Goal: Information Seeking & Learning: Learn about a topic

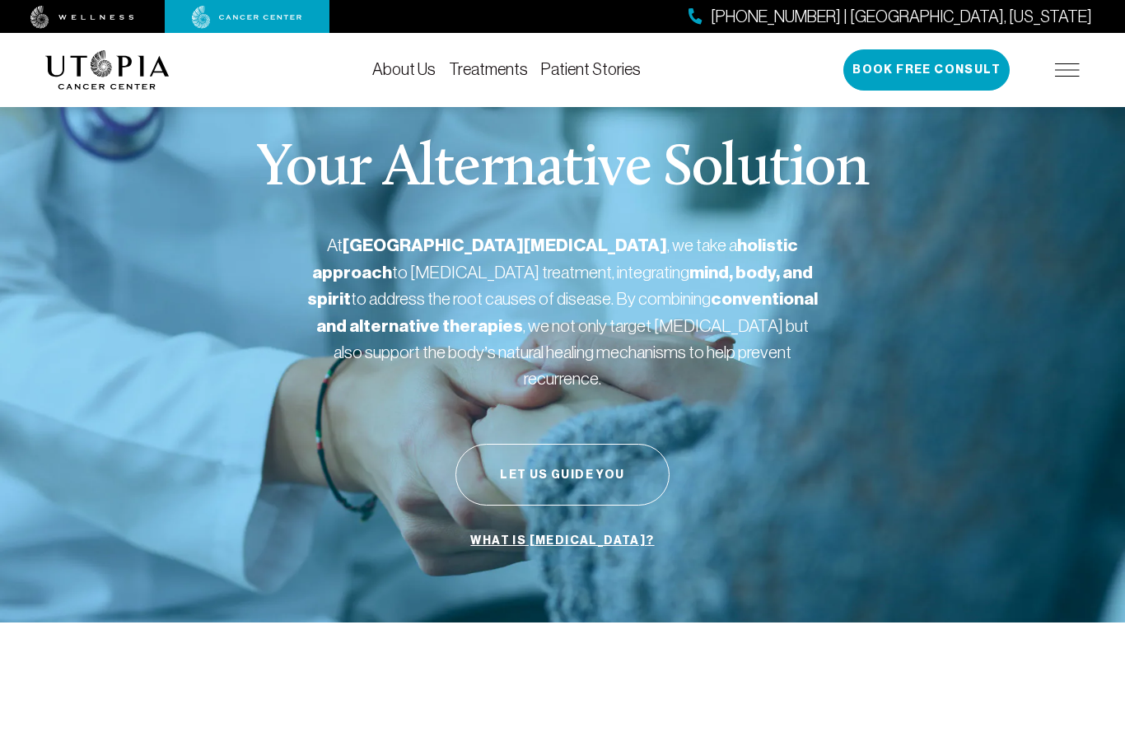
click at [589, 77] on link "Patient Stories" at bounding box center [591, 69] width 100 height 18
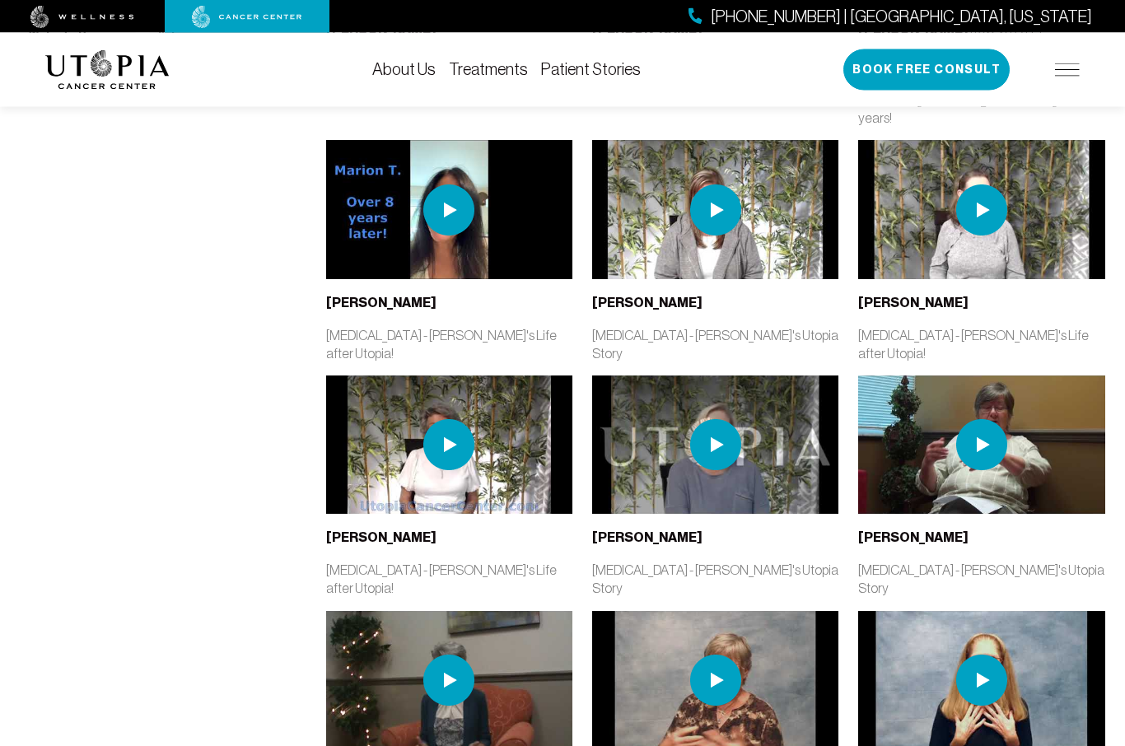
scroll to position [660, 0]
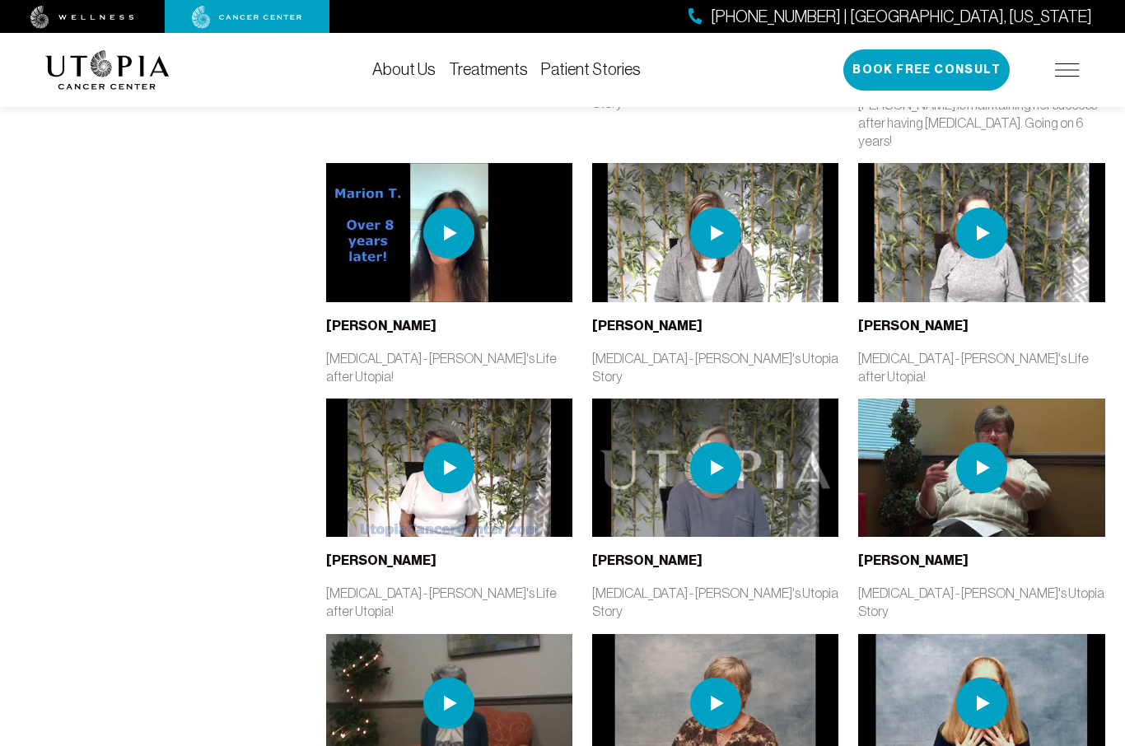
click at [502, 60] on link "Treatments" at bounding box center [488, 69] width 79 height 18
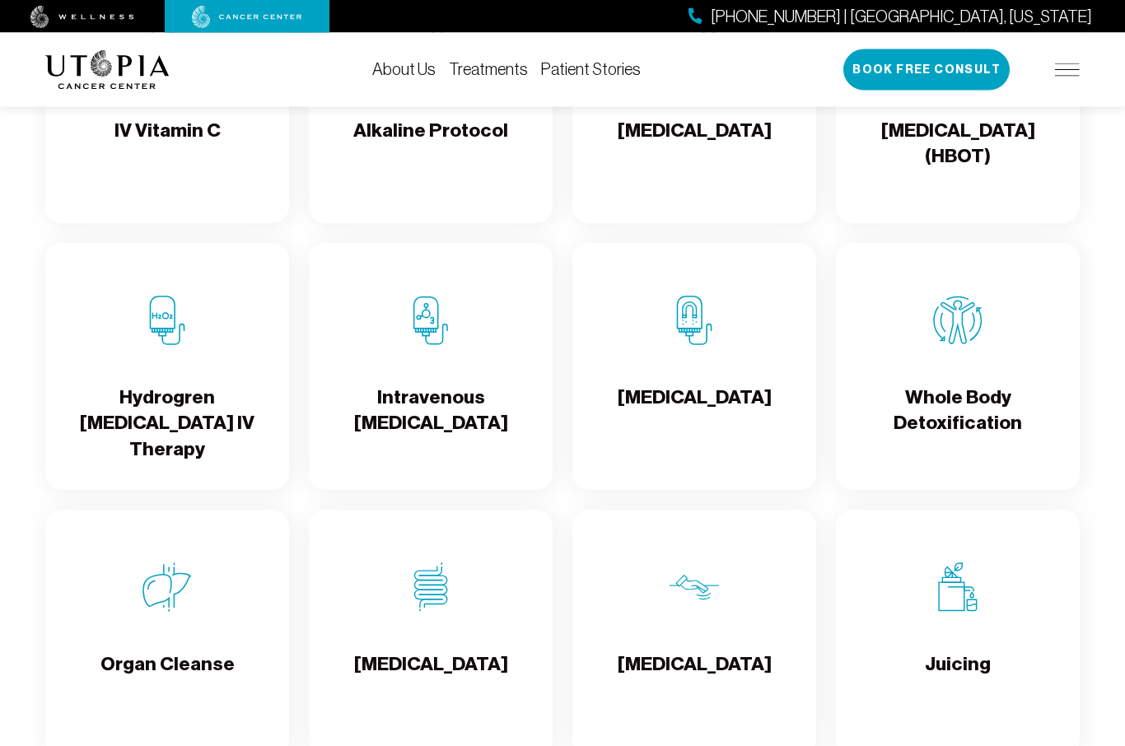
scroll to position [1847, 0]
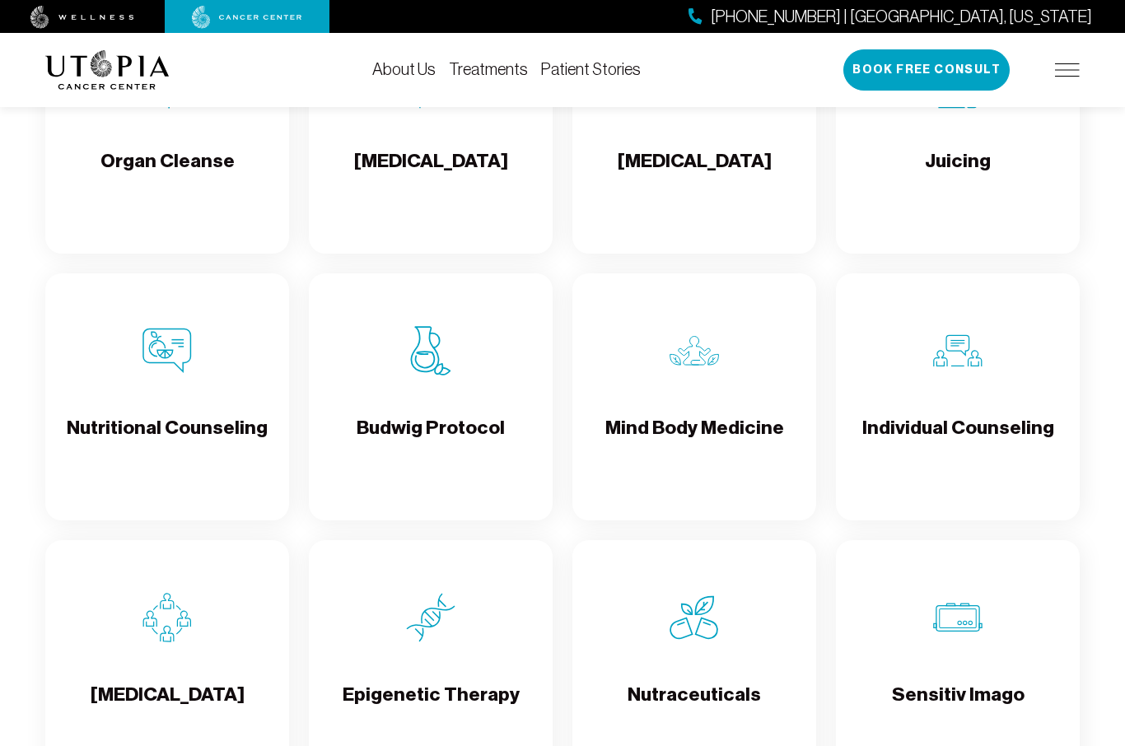
click at [443, 465] on h4 "Budwig Protocol" at bounding box center [431, 442] width 148 height 54
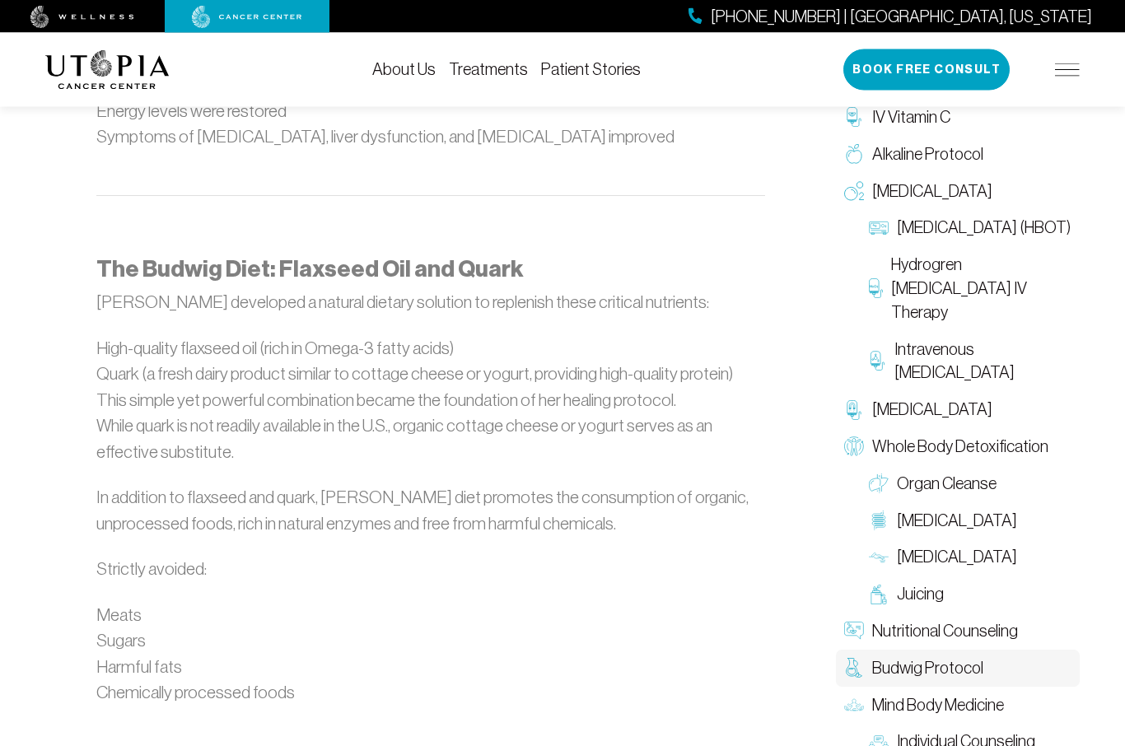
scroll to position [1552, 0]
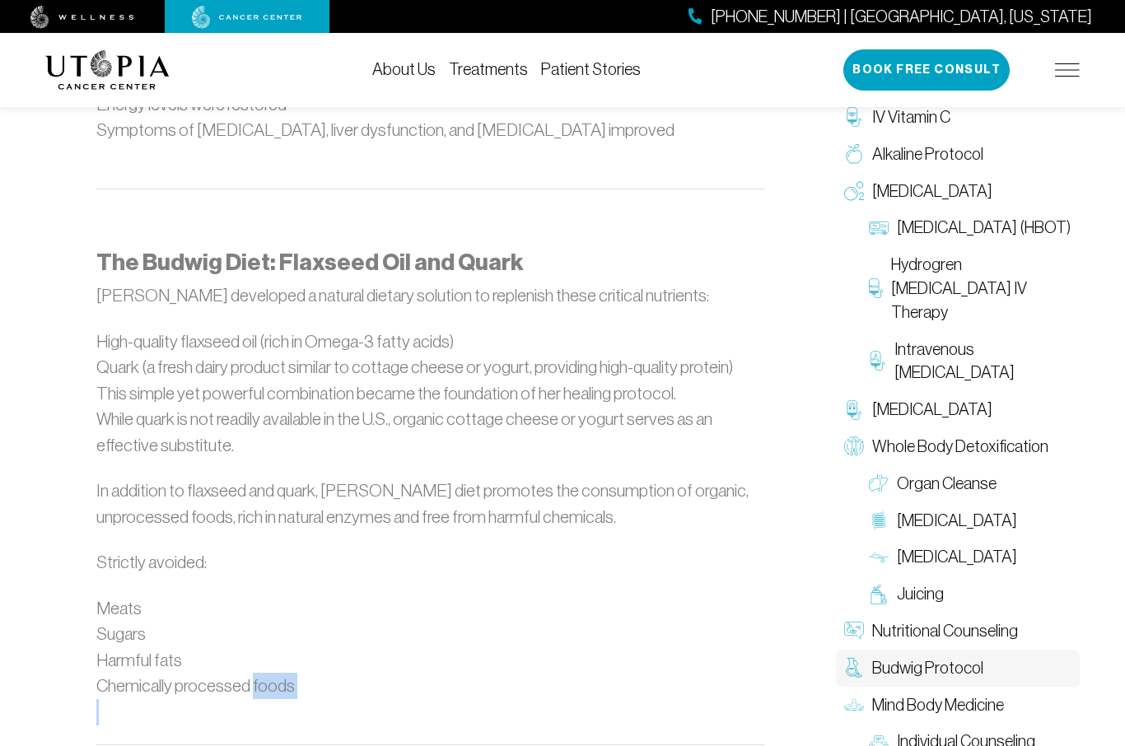
click at [534, 647] on div "The Budwig Protocol at [GEOGRAPHIC_DATA][MEDICAL_DATA] [PERSON_NAME], a renowne…" at bounding box center [430, 590] width 669 height 2142
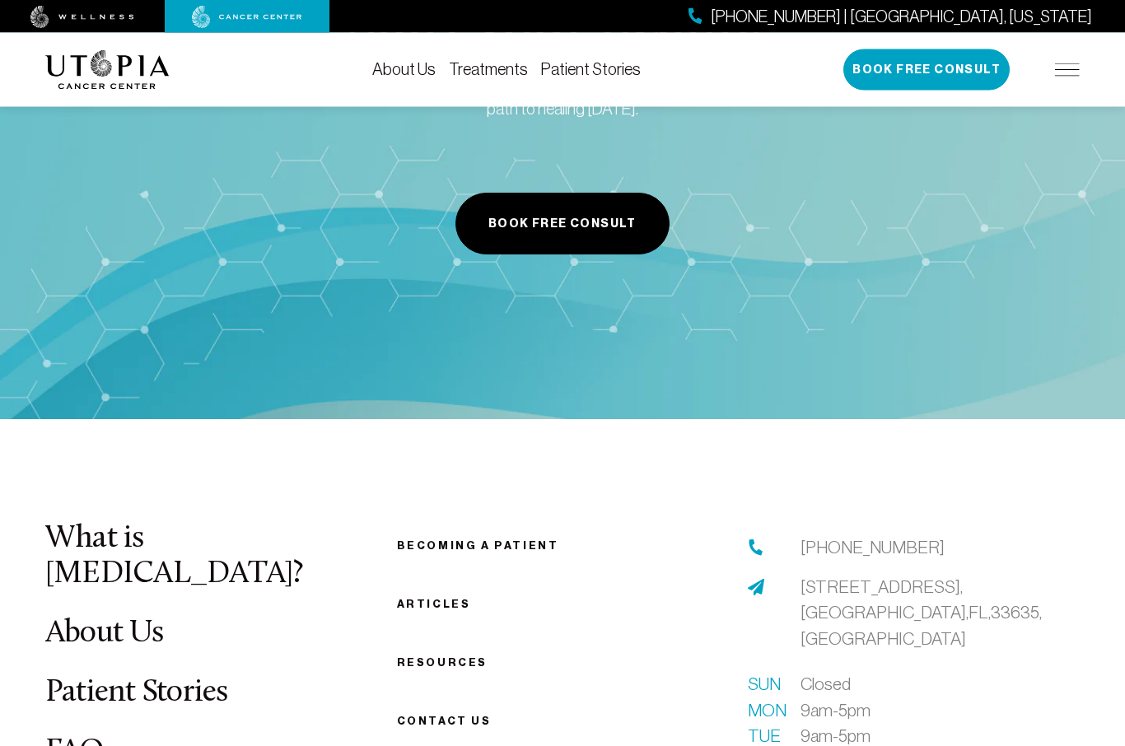
scroll to position [3488, 0]
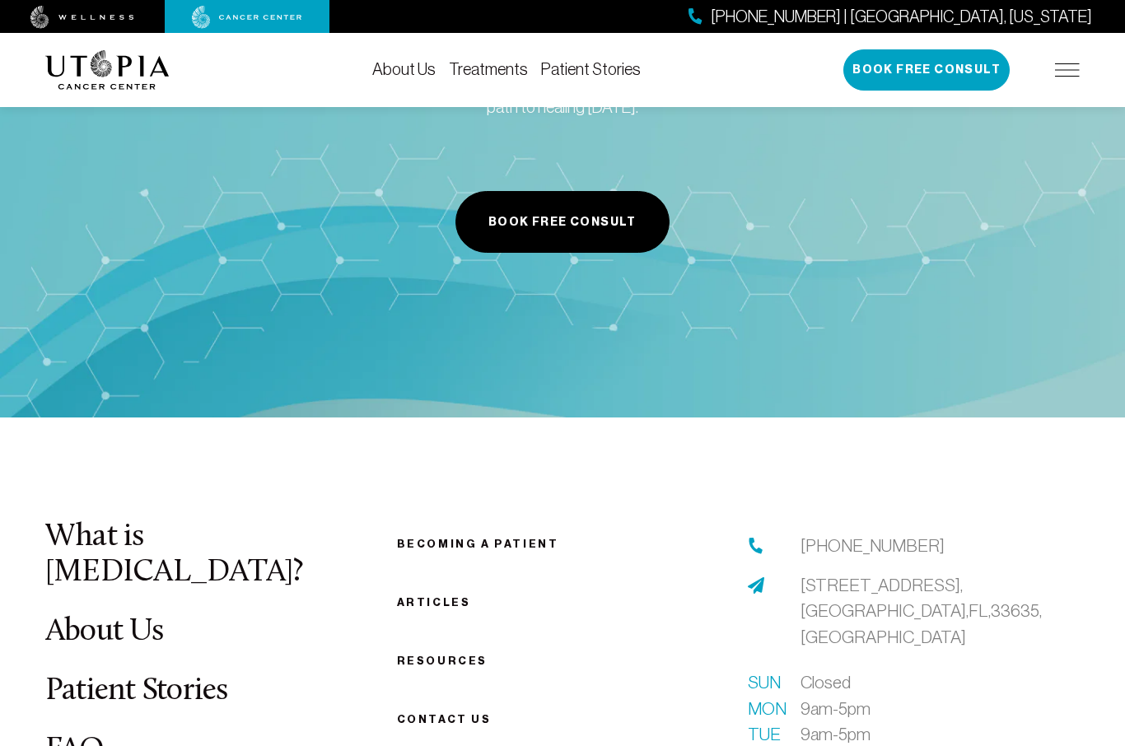
click at [445, 533] on ul "Becoming a patient Articles Resources Contact us" at bounding box center [563, 631] width 332 height 197
click at [455, 655] on link "Resources" at bounding box center [442, 661] width 91 height 12
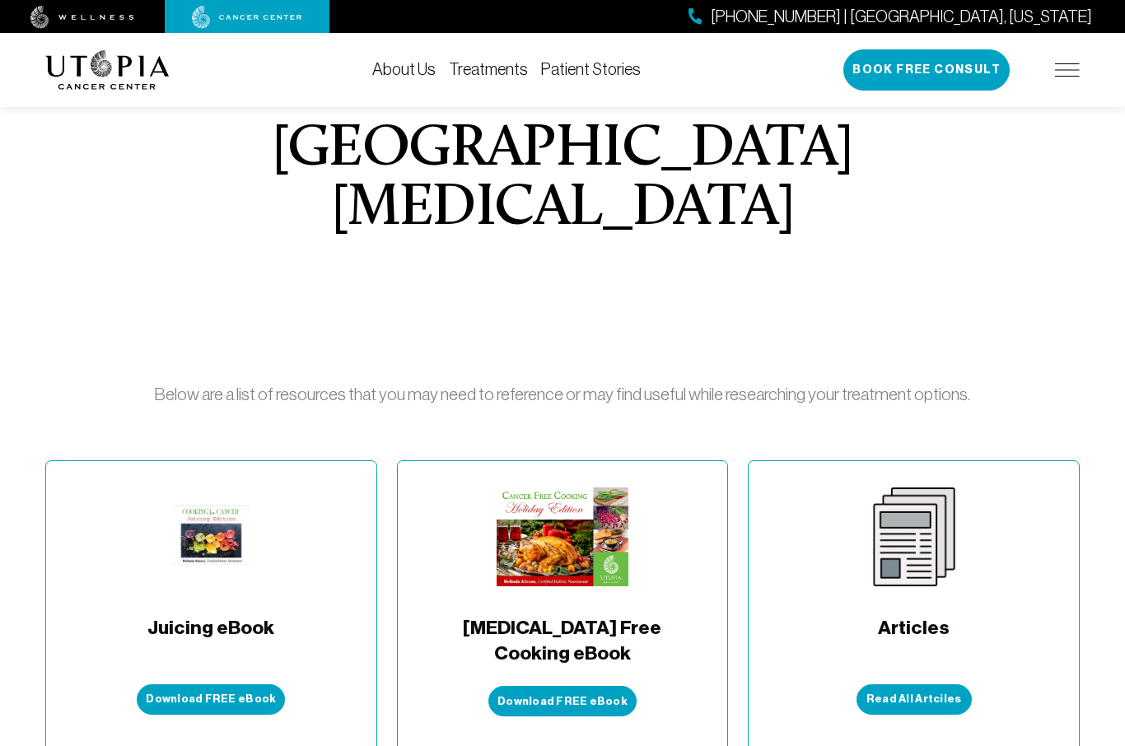
scroll to position [115, 0]
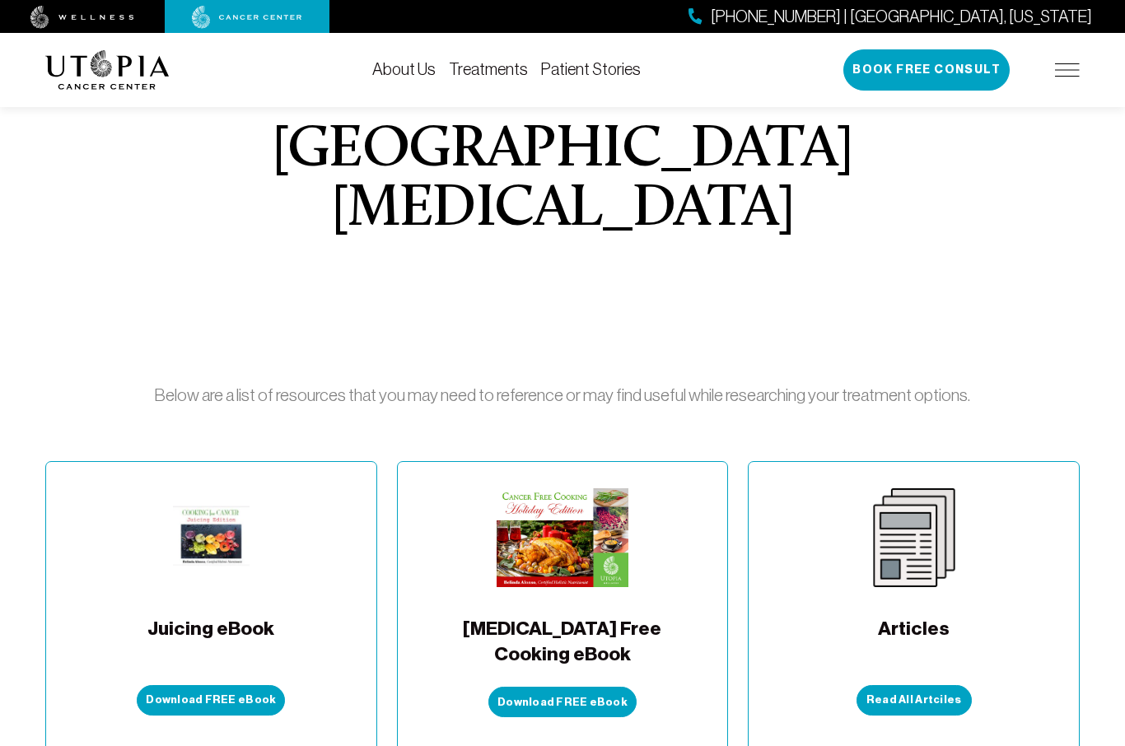
click at [595, 687] on button "Download FREE eBook" at bounding box center [562, 702] width 148 height 30
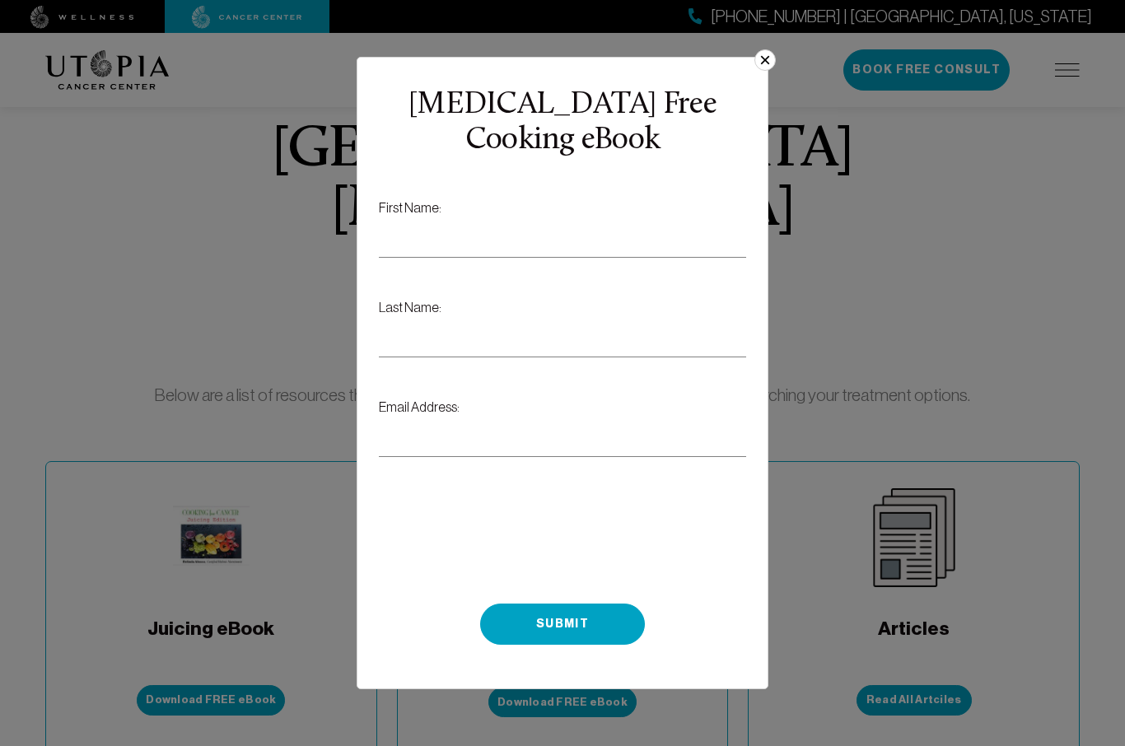
click at [758, 89] on div "× [MEDICAL_DATA] Free Cooking eBook What's your favorite color? First Name: Las…" at bounding box center [563, 373] width 402 height 622
click at [756, 91] on div "× [MEDICAL_DATA] Free Cooking eBook What's your favorite color? First Name: Las…" at bounding box center [563, 373] width 402 height 622
